Goal: Information Seeking & Learning: Find specific fact

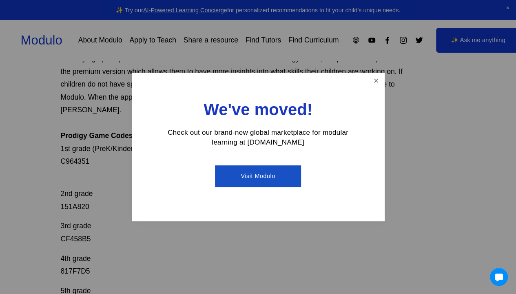
scroll to position [93, 0]
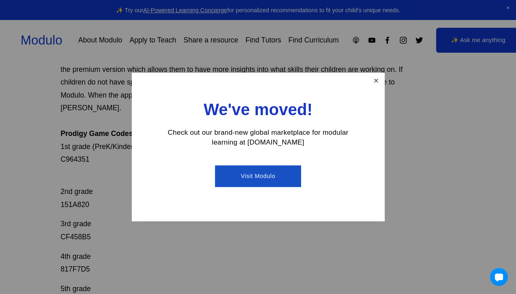
click at [380, 80] on link "Close" at bounding box center [376, 81] width 14 height 14
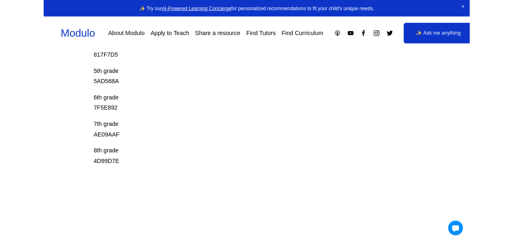
scroll to position [293, 0]
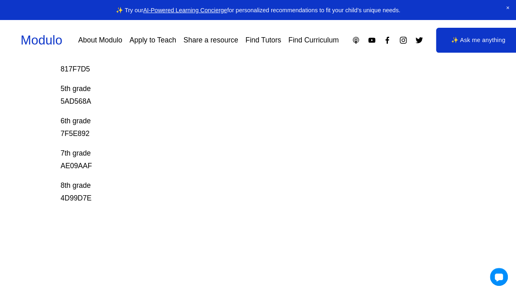
click at [77, 153] on p "7th grade AE09AAF" at bounding box center [237, 160] width 355 height 26
click at [75, 157] on p "7th grade AE09AAF" at bounding box center [237, 160] width 355 height 26
click at [81, 153] on p "7th grade AE09AAF" at bounding box center [237, 160] width 355 height 26
copy p "AE09AAF"
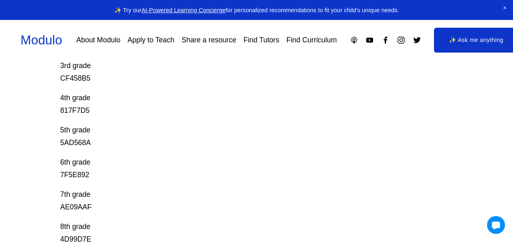
scroll to position [264, 0]
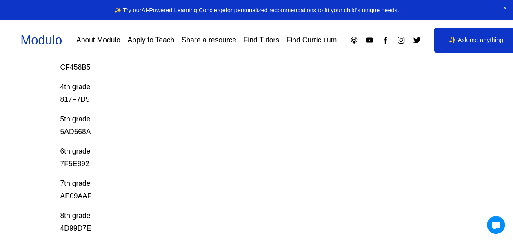
click at [84, 213] on p "8th grade 4D99D7E" at bounding box center [236, 223] width 353 height 26
click at [80, 216] on p "8th grade 4D99D7E" at bounding box center [236, 223] width 353 height 26
drag, startPoint x: 78, startPoint y: 221, endPoint x: 75, endPoint y: 215, distance: 7.5
click at [75, 215] on p "8th grade 4D99D7E" at bounding box center [236, 223] width 353 height 26
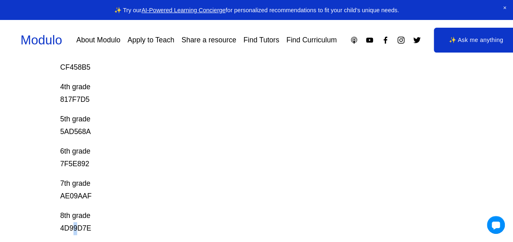
click at [75, 215] on p "8th grade 4D99D7E" at bounding box center [236, 223] width 353 height 26
copy div "4D99D7E"
